Goal: Information Seeking & Learning: Learn about a topic

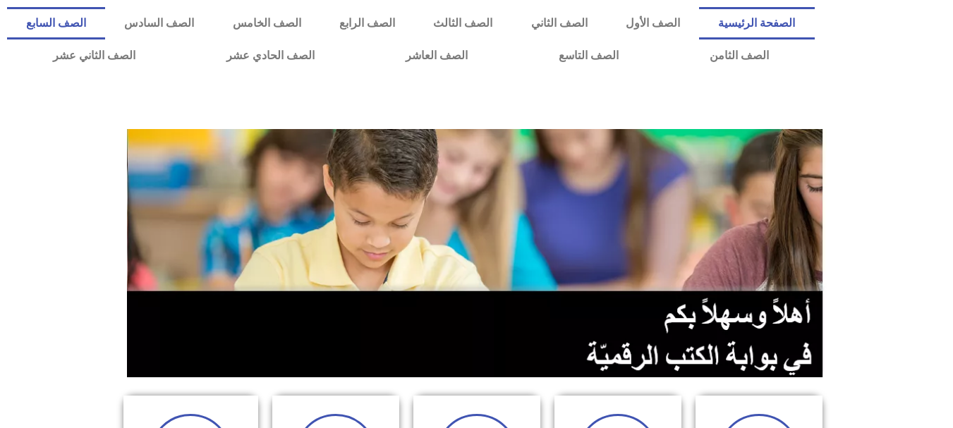
click at [105, 25] on link "الصف السابع" at bounding box center [56, 23] width 98 height 32
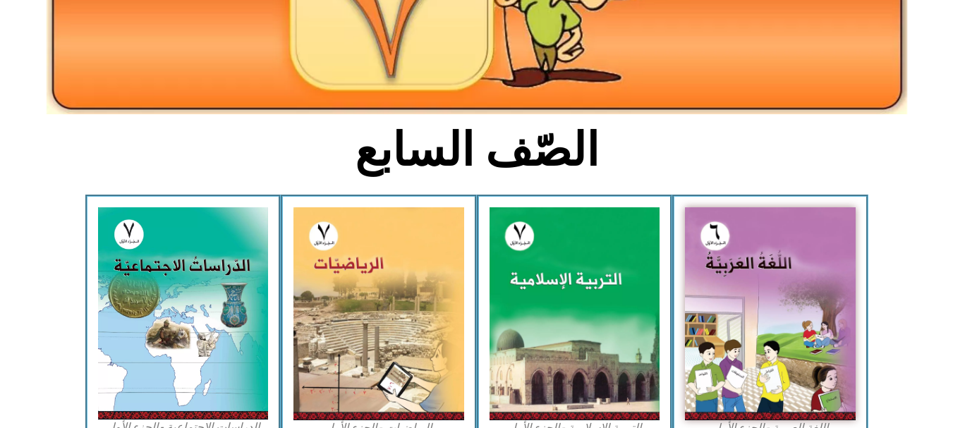
scroll to position [261, 0]
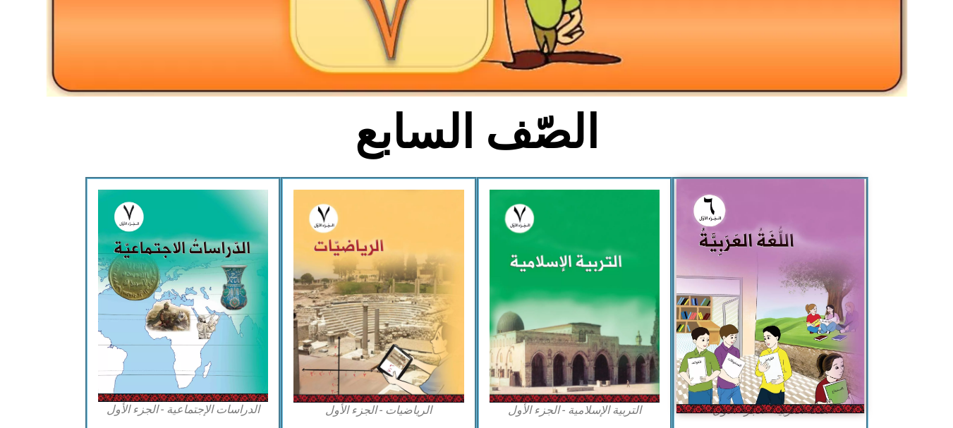
click at [739, 312] on img at bounding box center [771, 296] width 188 height 234
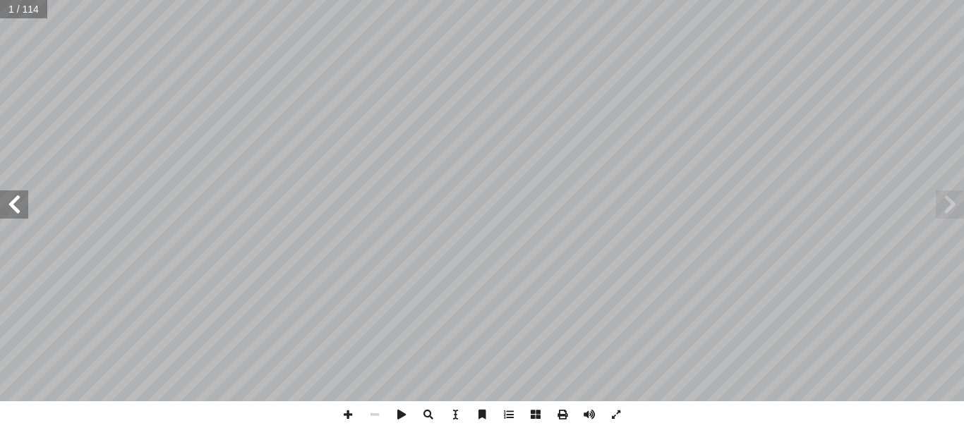
click at [17, 13] on input "text" at bounding box center [23, 9] width 47 height 18
type input "**"
click at [952, 214] on span at bounding box center [950, 205] width 28 height 28
click at [953, 200] on span at bounding box center [950, 205] width 28 height 28
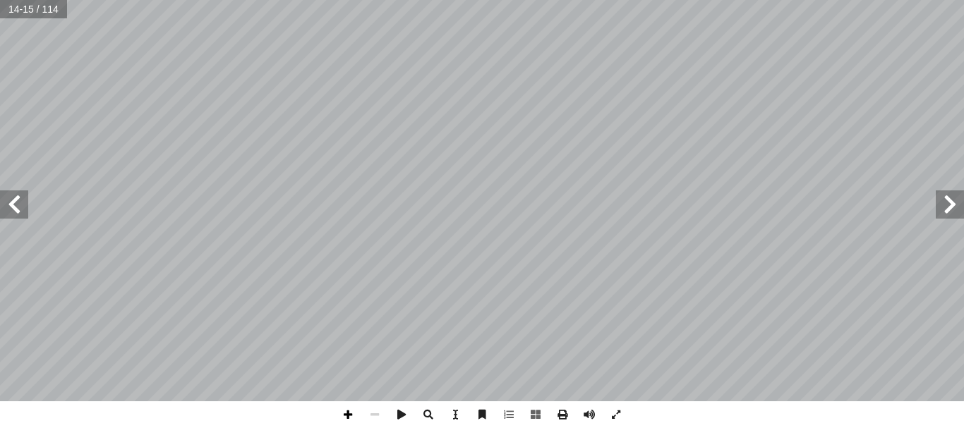
click at [349, 419] on span at bounding box center [347, 414] width 27 height 27
click at [13, 201] on span at bounding box center [14, 205] width 28 height 28
click at [949, 207] on span at bounding box center [950, 205] width 28 height 28
click at [22, 210] on span at bounding box center [14, 205] width 28 height 28
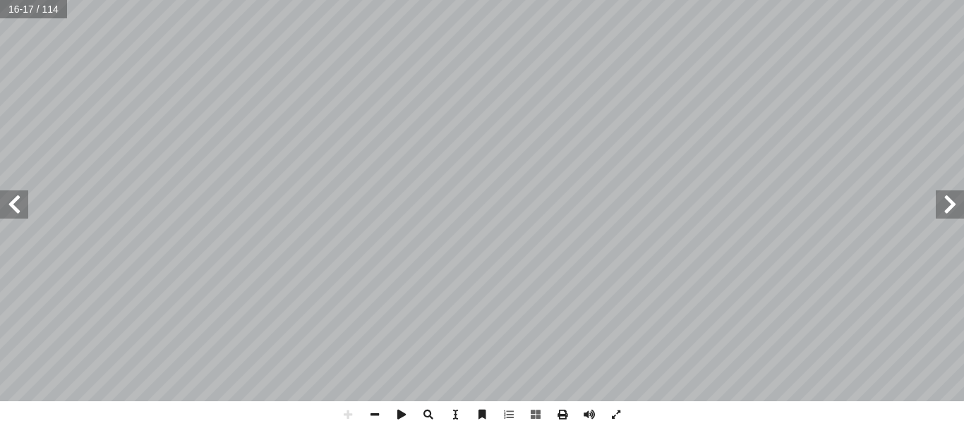
click at [237, 128] on html "الصفحة الرئيسية الصف الأول الصف الثاني الصف الثالث الصف الرابع الصف الخامس الصف…" at bounding box center [482, 64] width 964 height 128
